Goal: Check status: Check status

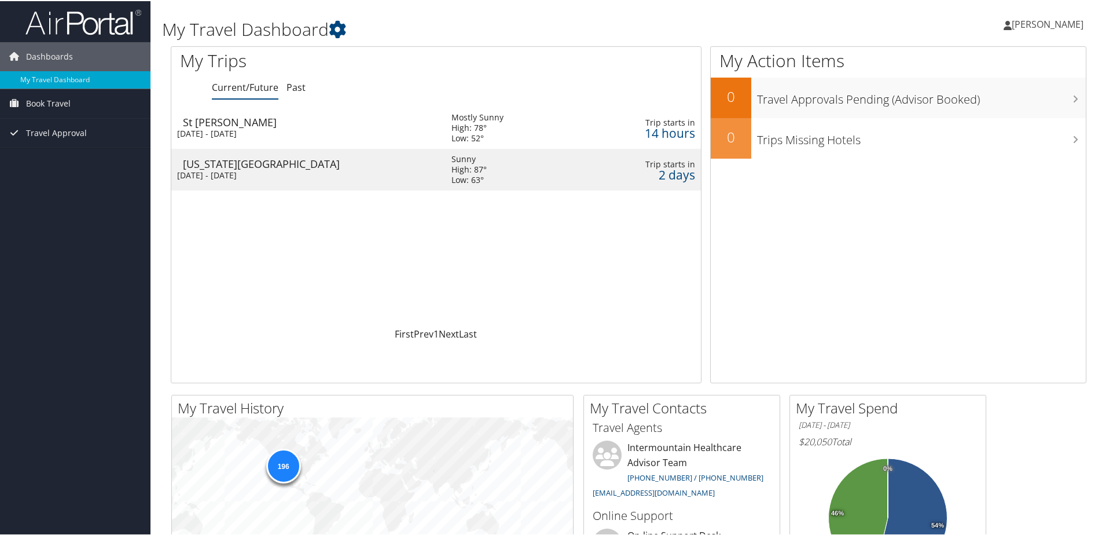
click at [226, 137] on div "[DATE] - [DATE]" at bounding box center [305, 132] width 257 height 10
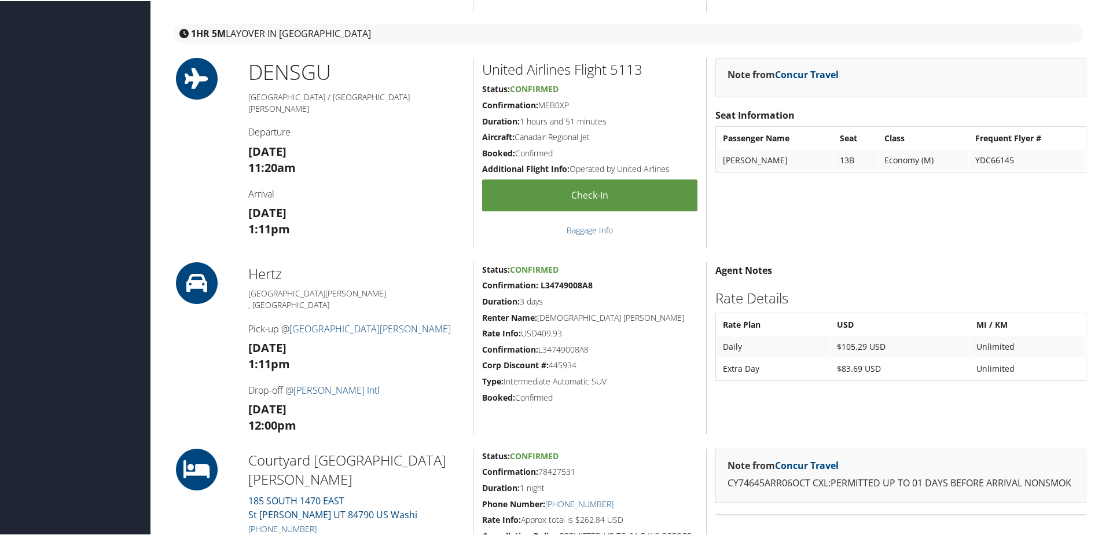
scroll to position [521, 0]
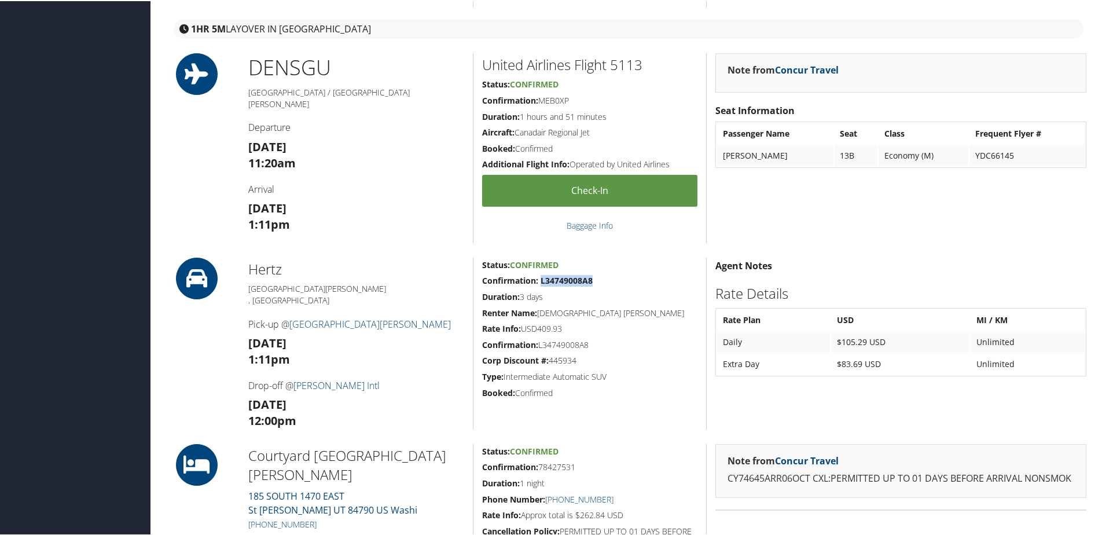
drag, startPoint x: 541, startPoint y: 282, endPoint x: 607, endPoint y: 281, distance: 66.0
click at [607, 281] on h5 "Confirmation: L34749008A8" at bounding box center [589, 280] width 215 height 12
drag, startPoint x: 607, startPoint y: 281, endPoint x: 574, endPoint y: 280, distance: 33.6
copy strong "L34749008A8"
